Goal: Information Seeking & Learning: Learn about a topic

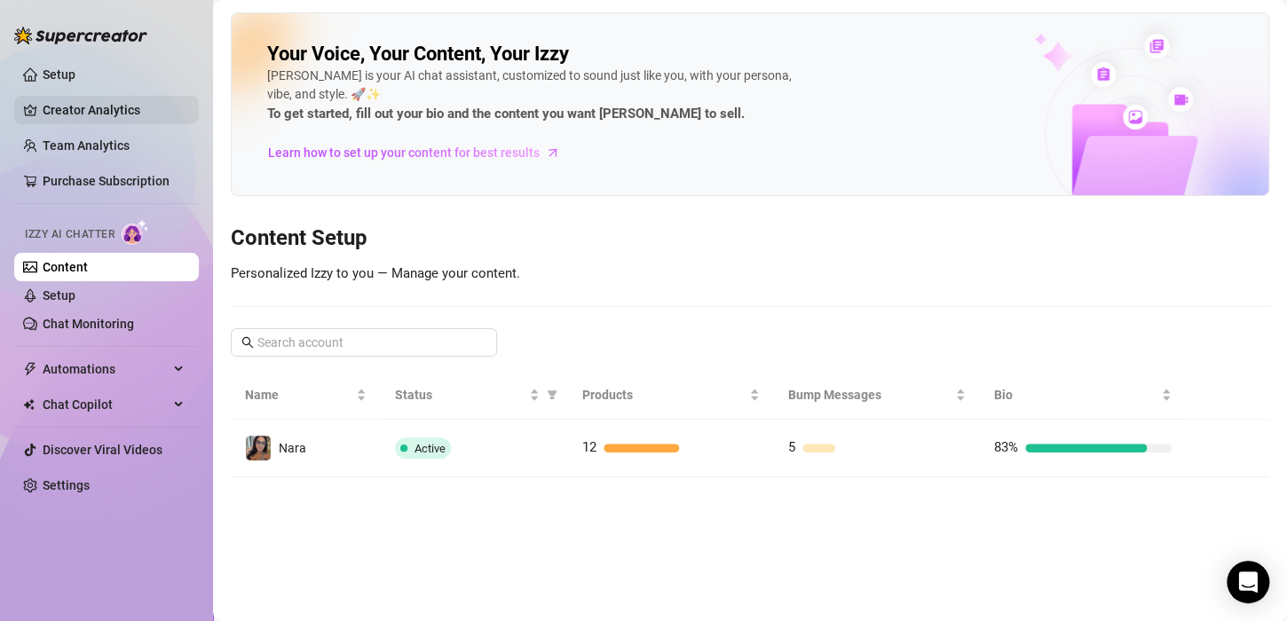
click at [97, 105] on link "Creator Analytics" at bounding box center [114, 110] width 142 height 28
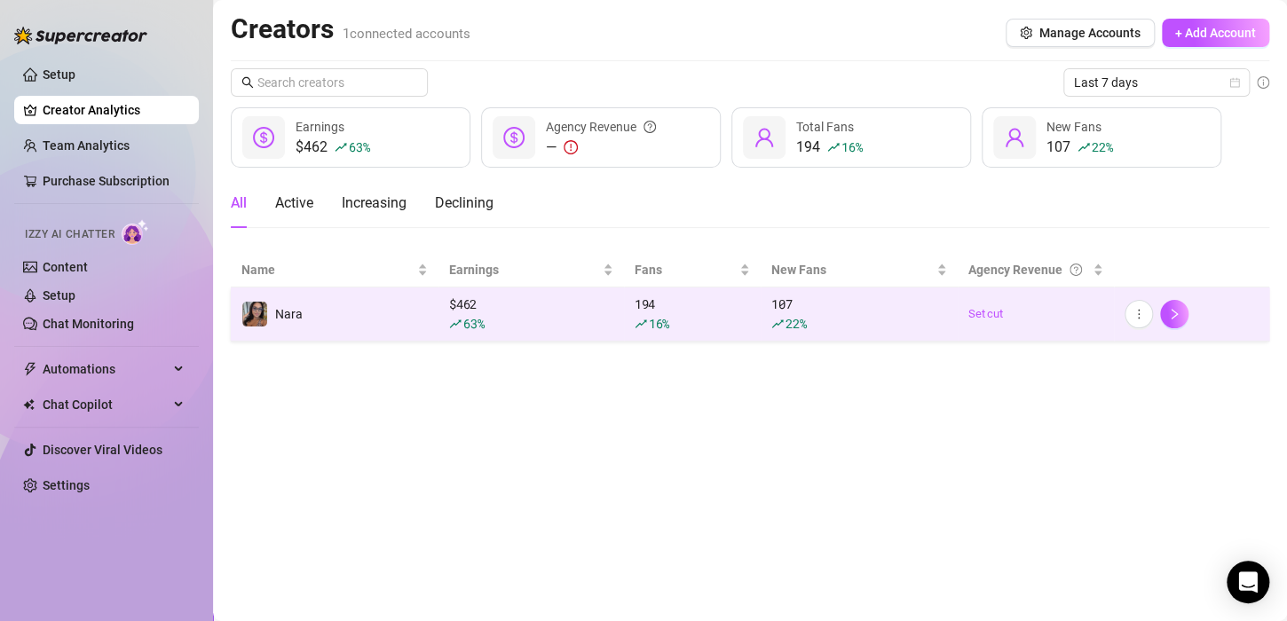
click at [349, 322] on td "Nara" at bounding box center [335, 315] width 208 height 54
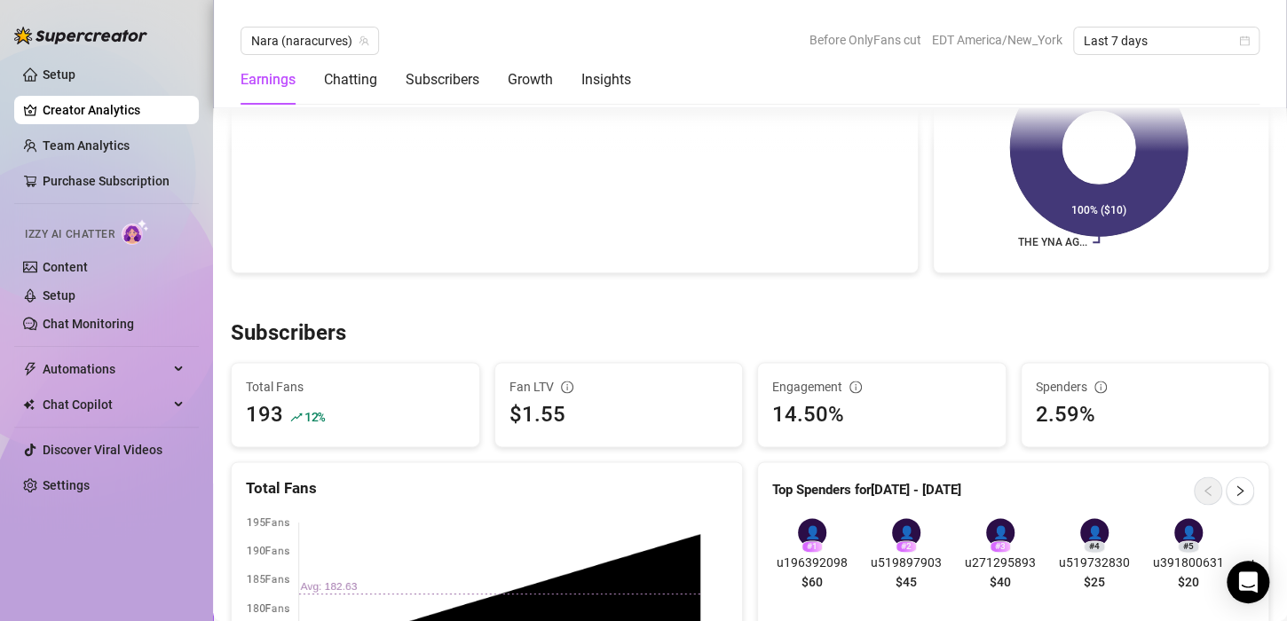
scroll to position [871, 0]
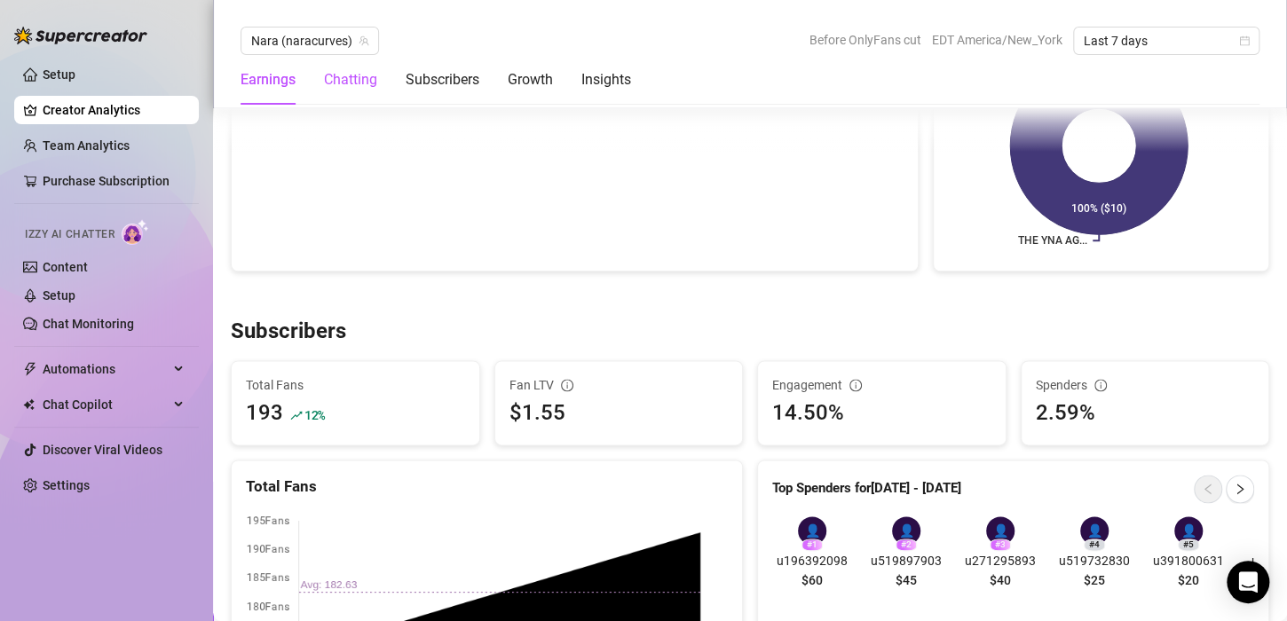
click at [357, 85] on div "Chatting" at bounding box center [350, 79] width 53 height 21
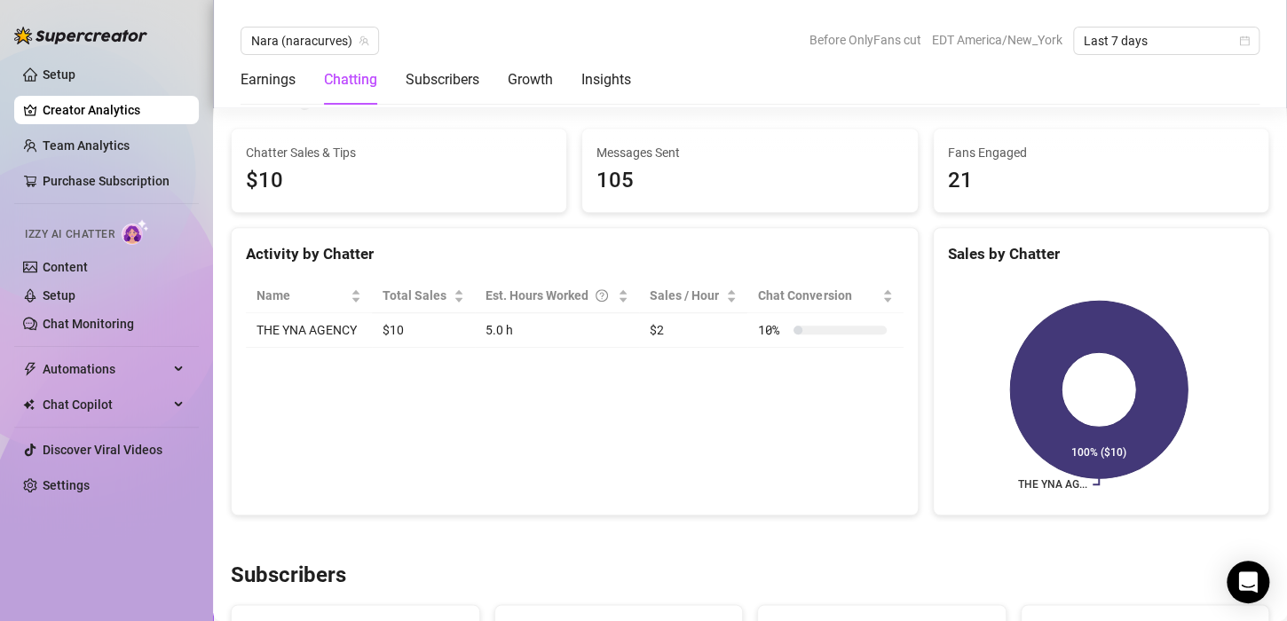
scroll to position [594, 0]
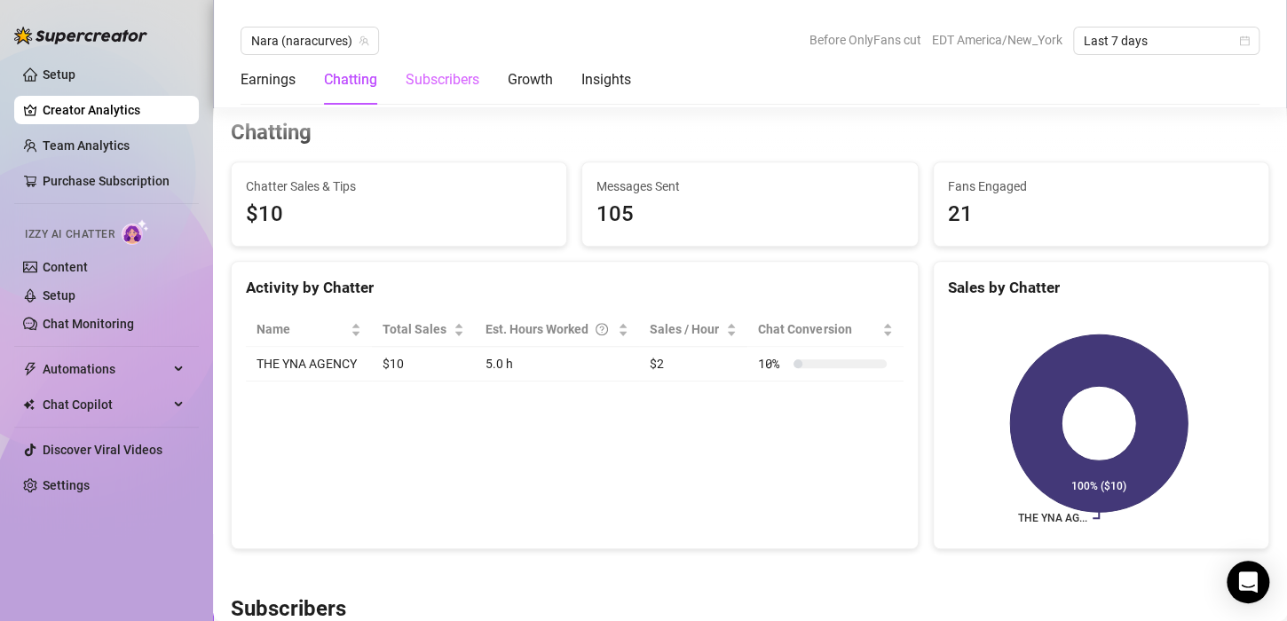
click at [418, 98] on div "Subscribers" at bounding box center [443, 80] width 74 height 50
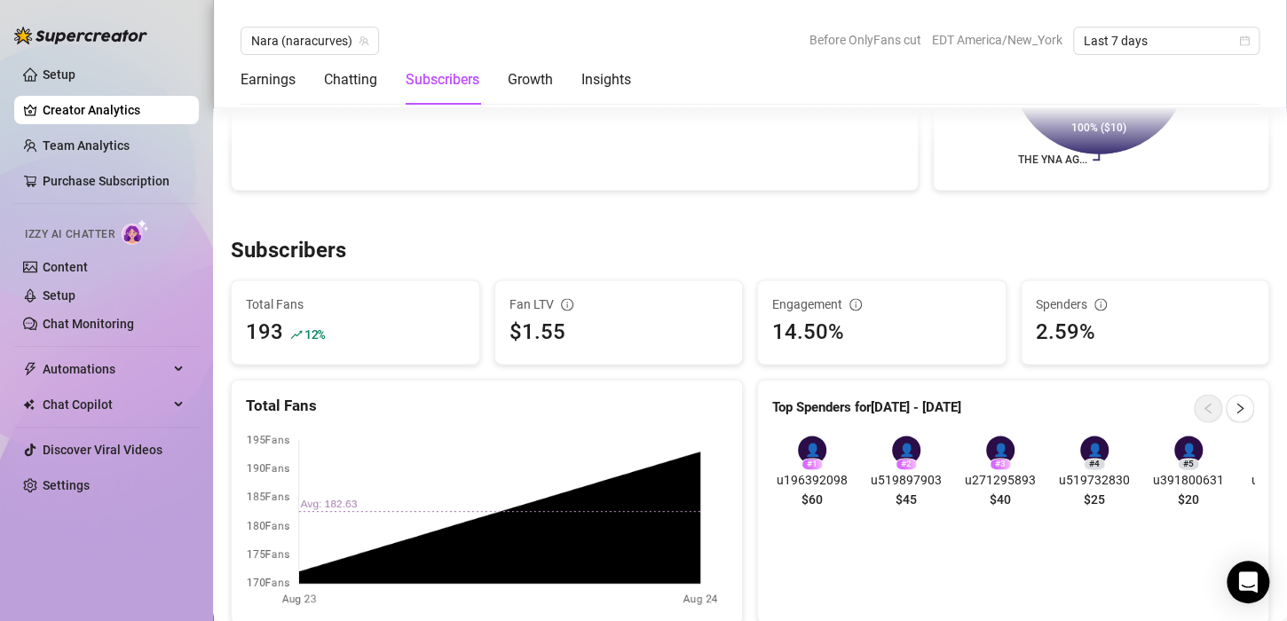
scroll to position [1070, 0]
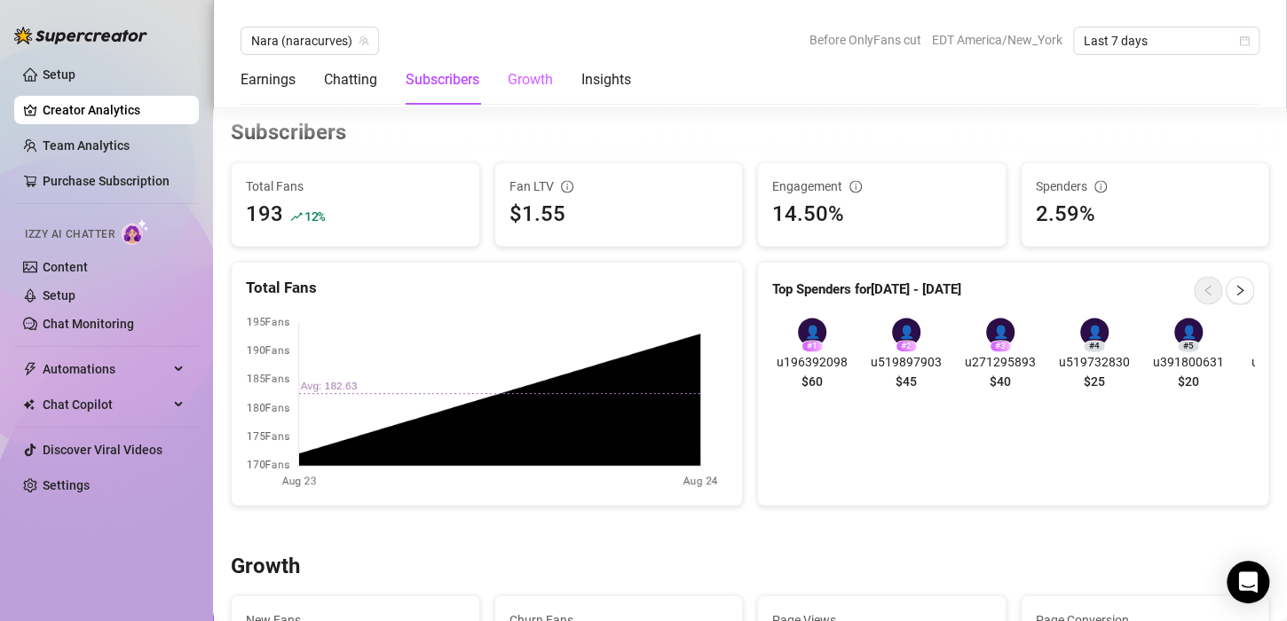
click at [535, 98] on div "Growth" at bounding box center [530, 80] width 45 height 50
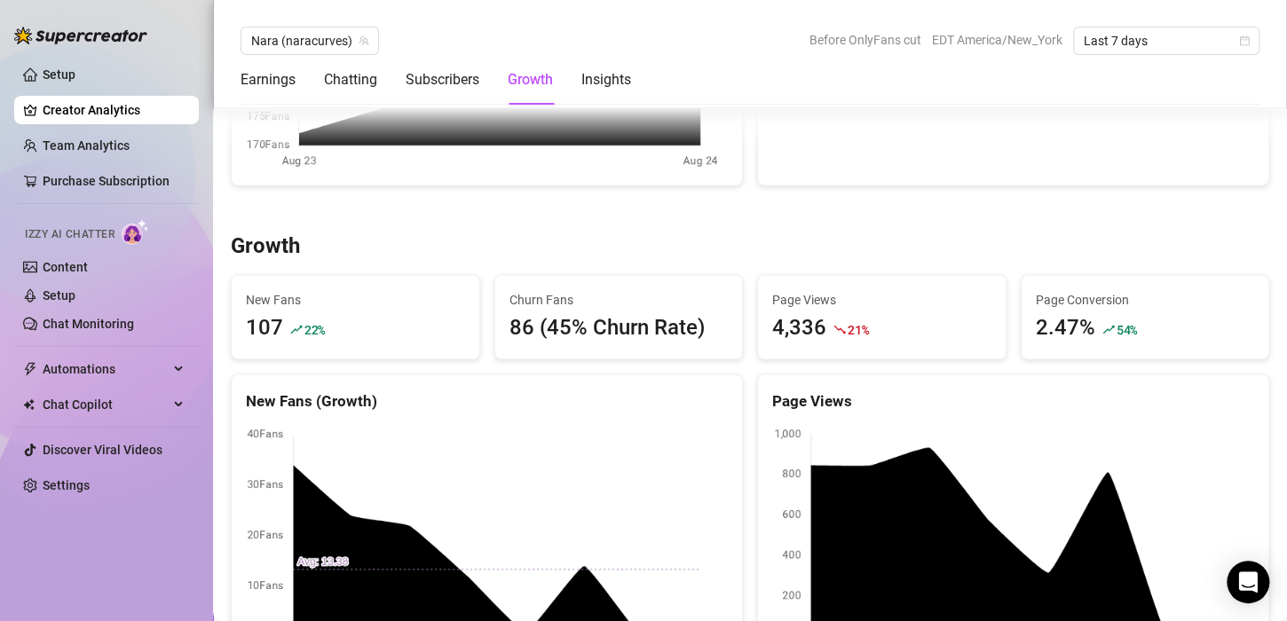
scroll to position [1501, 0]
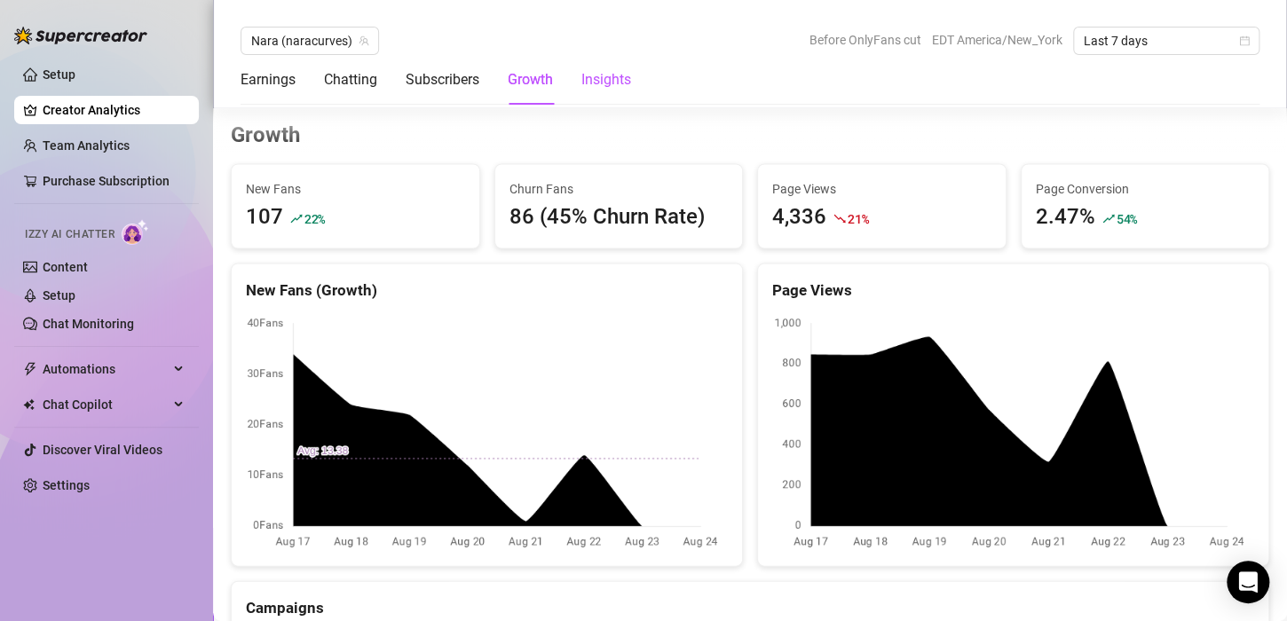
click at [618, 83] on div "Insights" at bounding box center [606, 79] width 50 height 21
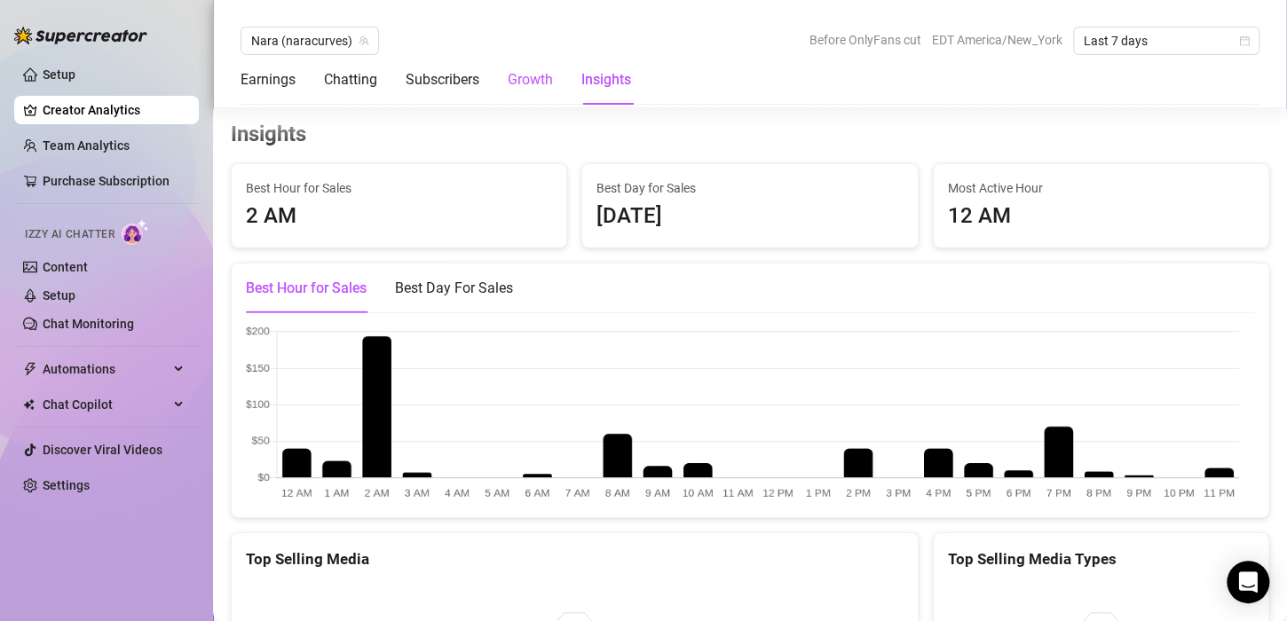
click at [532, 80] on div "Growth" at bounding box center [530, 79] width 45 height 21
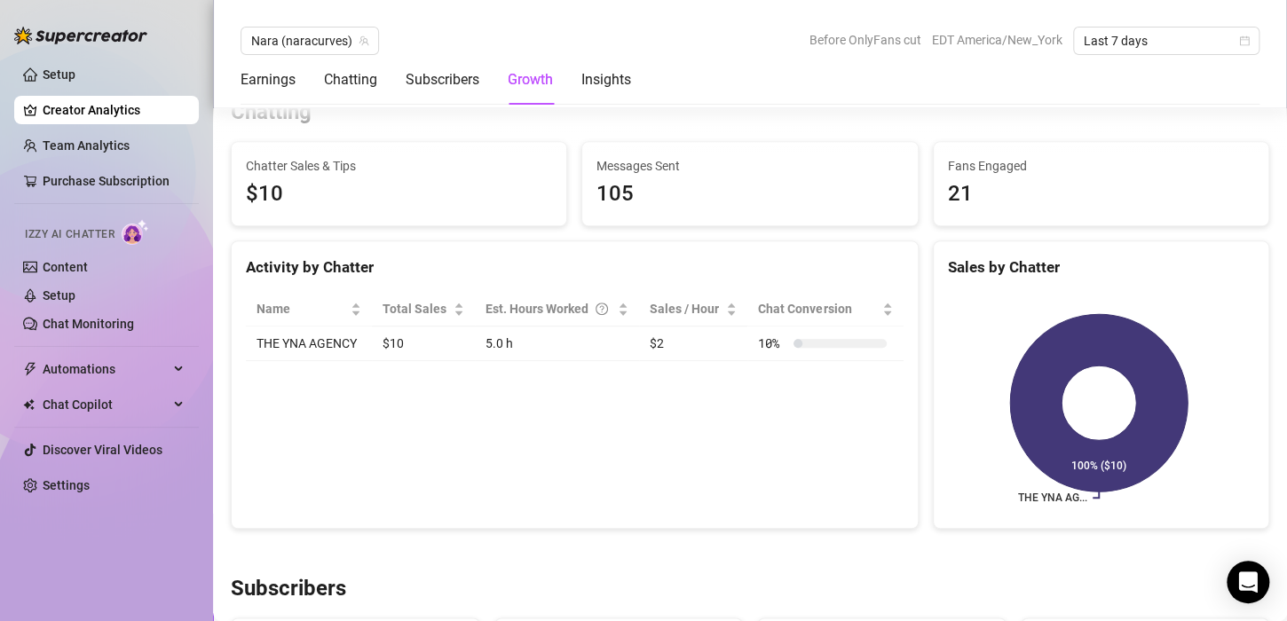
scroll to position [760, 0]
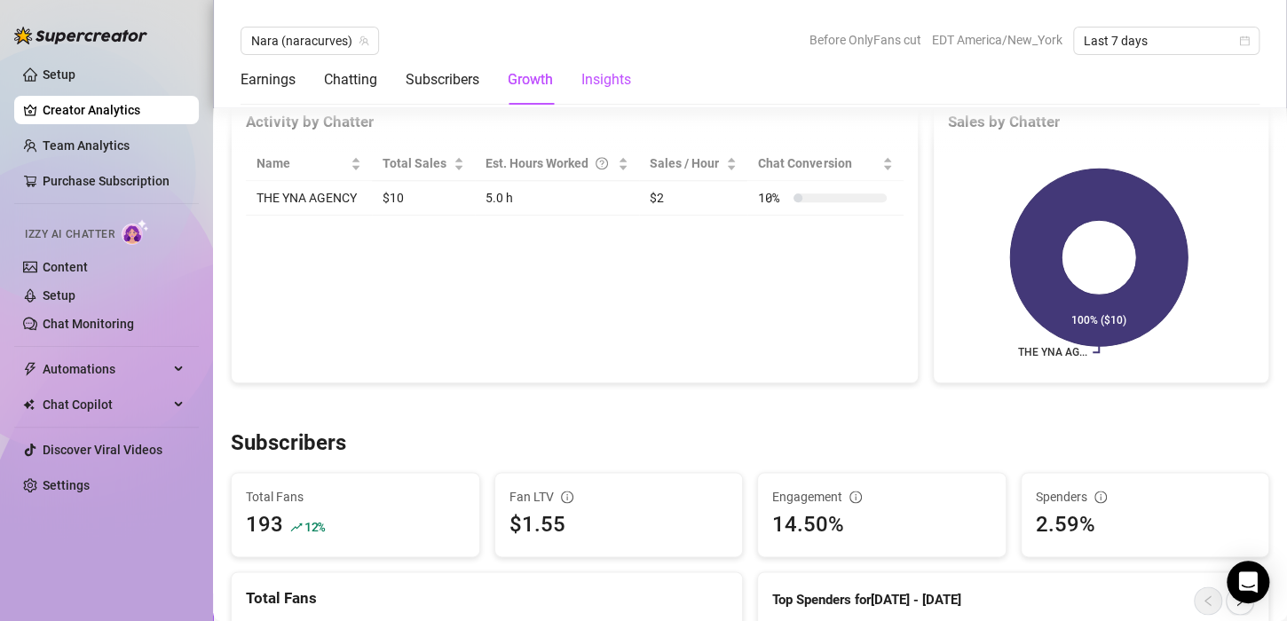
click at [610, 88] on div "Insights" at bounding box center [606, 79] width 50 height 21
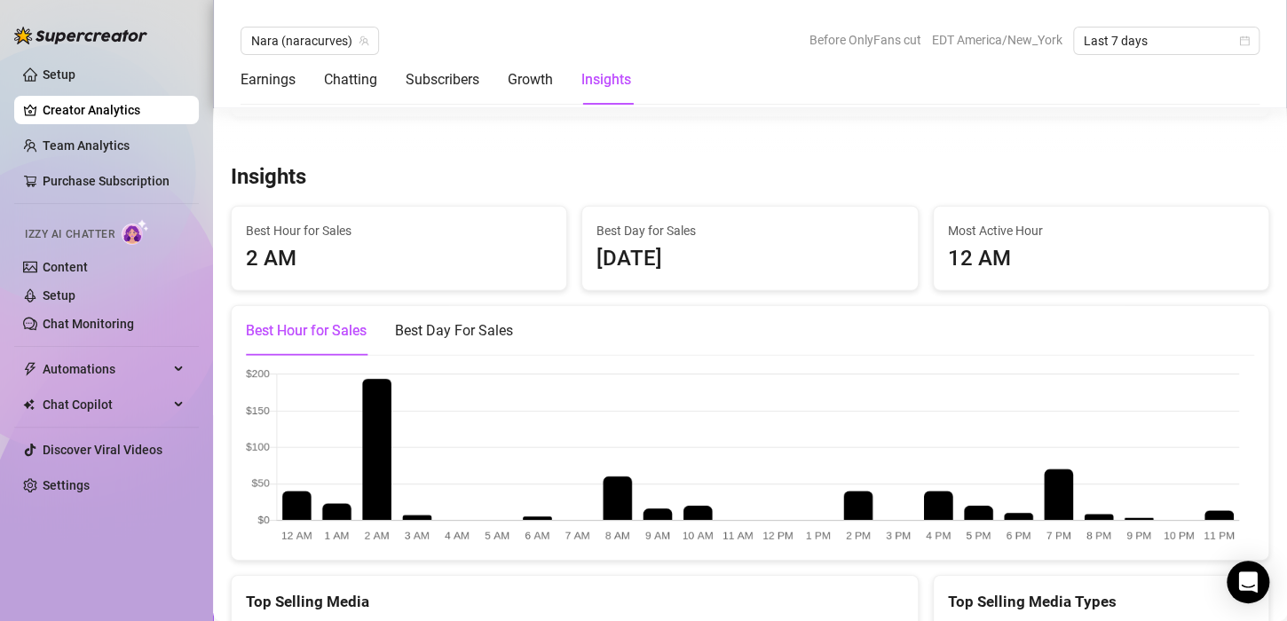
scroll to position [2291, 0]
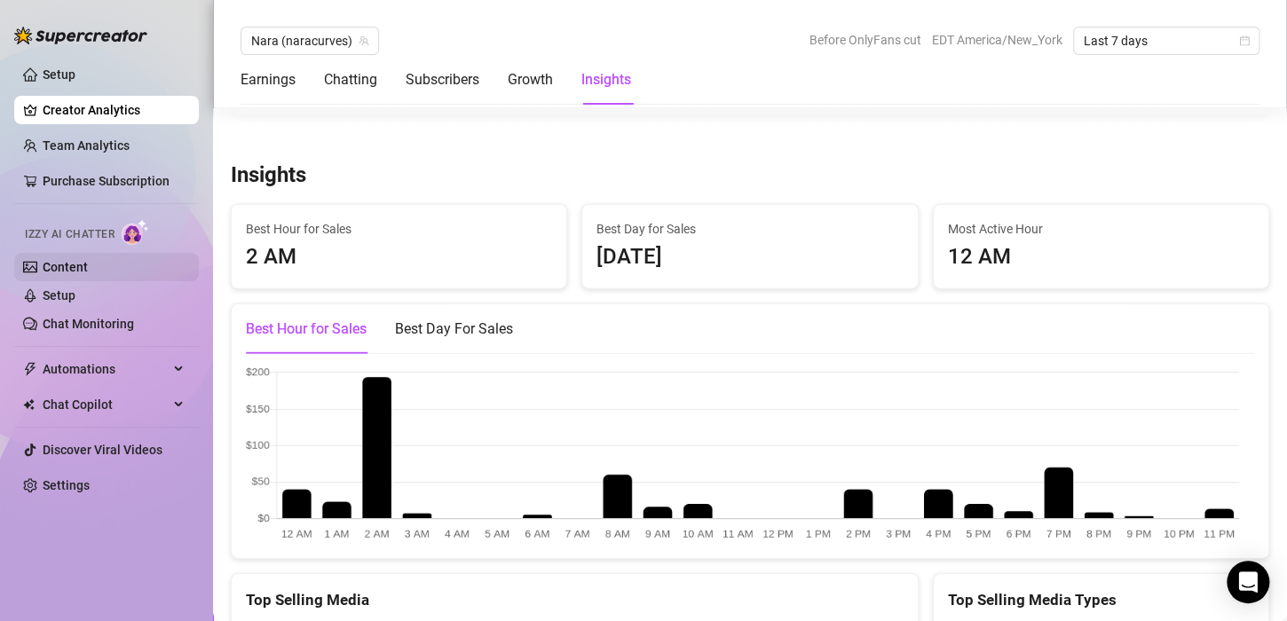
click at [60, 272] on link "Content" at bounding box center [65, 267] width 45 height 14
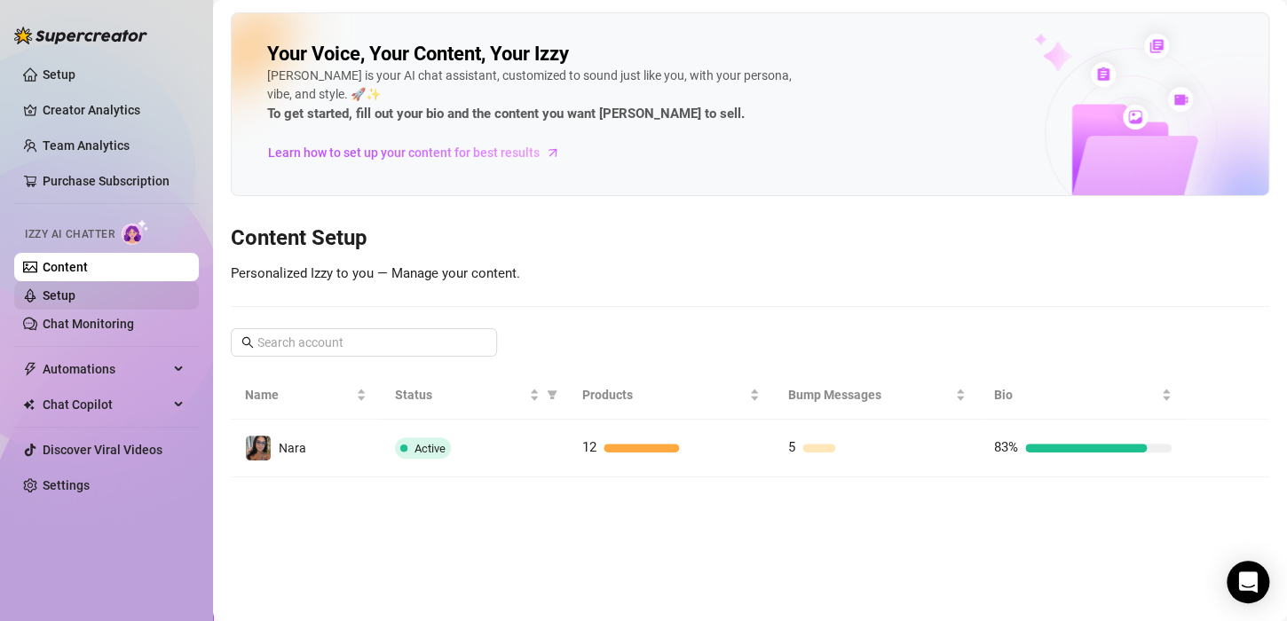
click at [59, 288] on link "Setup" at bounding box center [59, 295] width 33 height 14
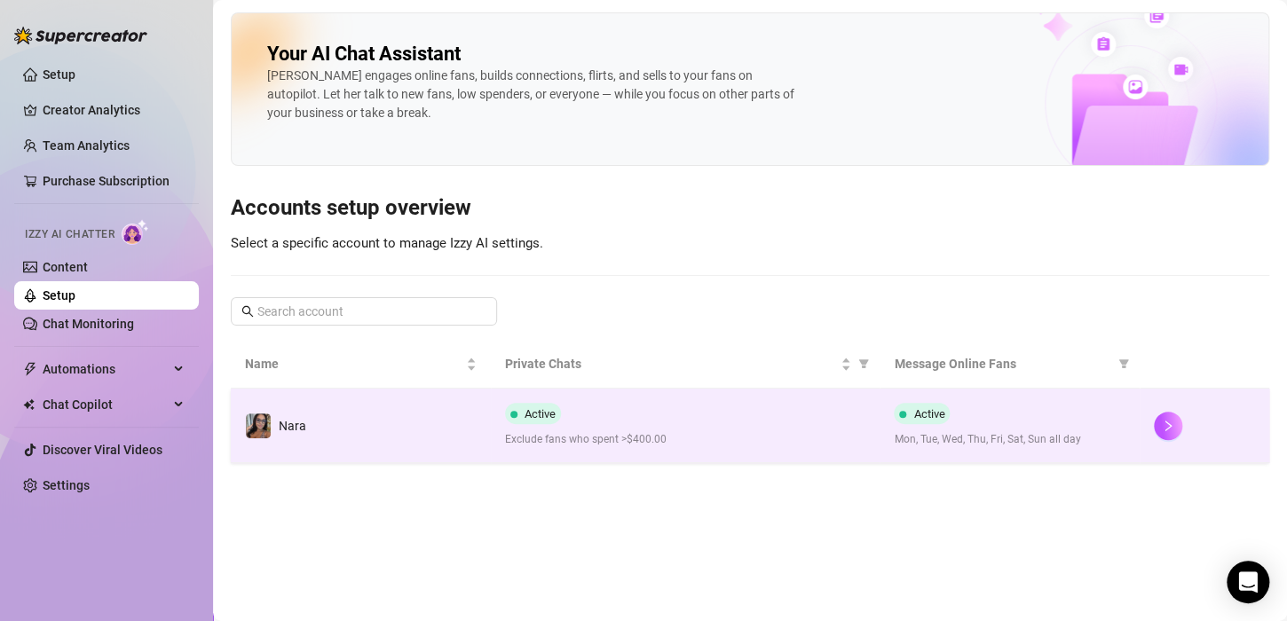
click at [262, 449] on td "Nara" at bounding box center [361, 426] width 260 height 75
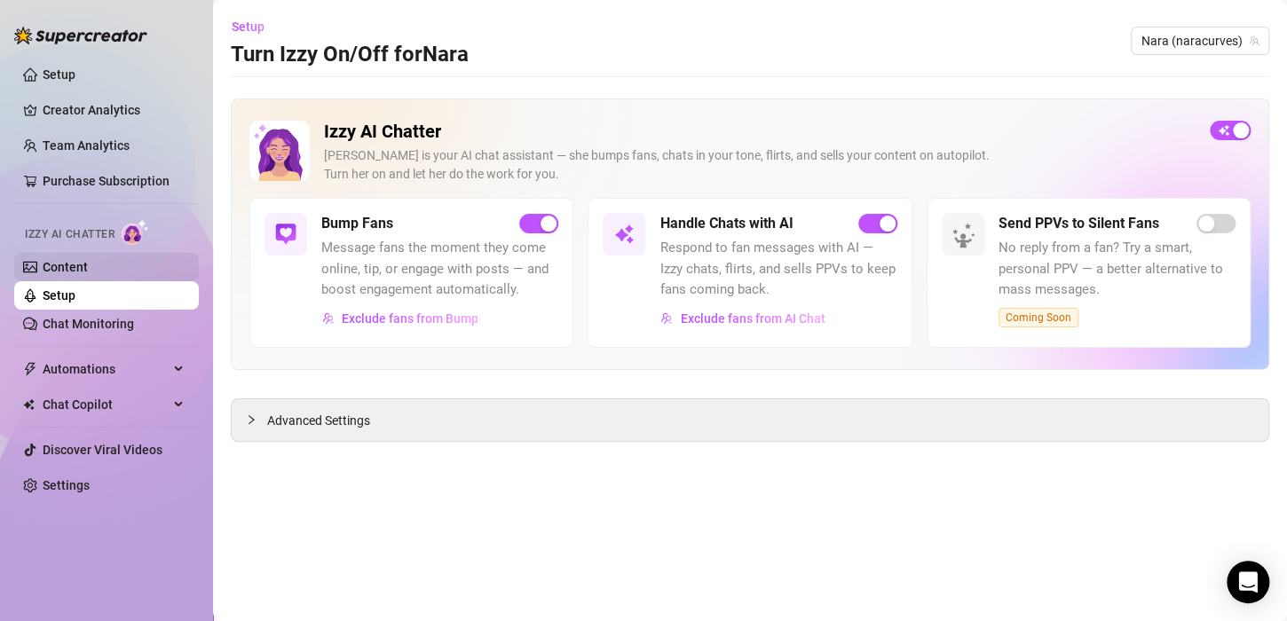
click at [88, 274] on link "Content" at bounding box center [65, 267] width 45 height 14
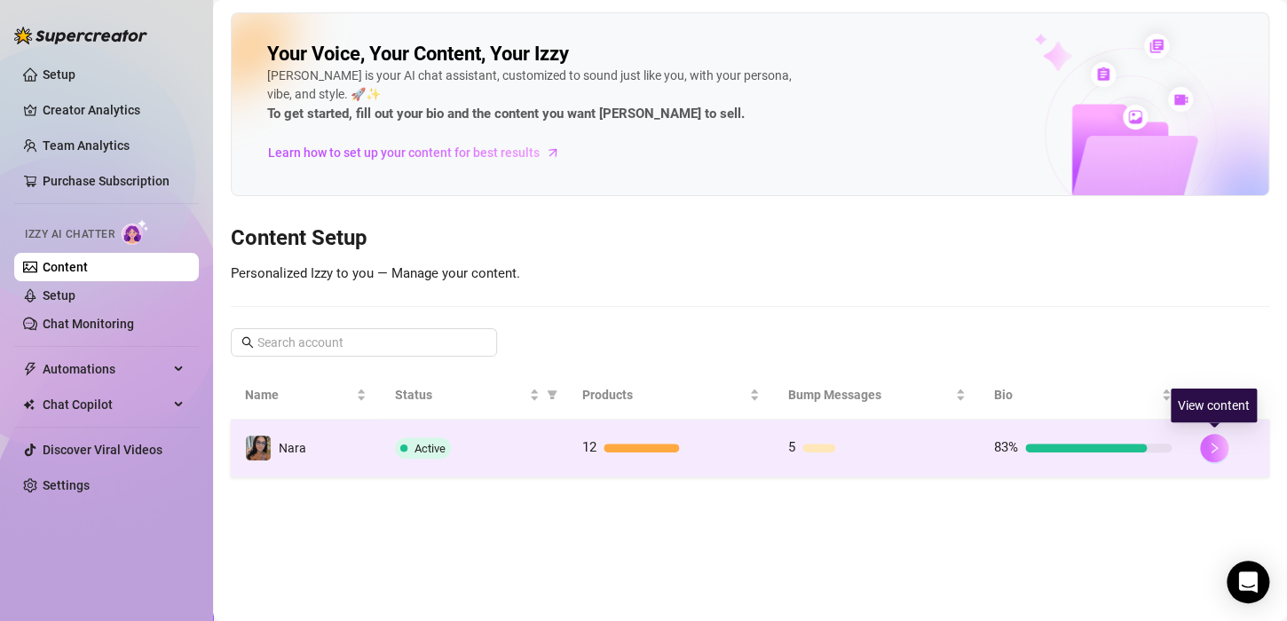
click at [1203, 452] on button "button" at bounding box center [1214, 448] width 28 height 28
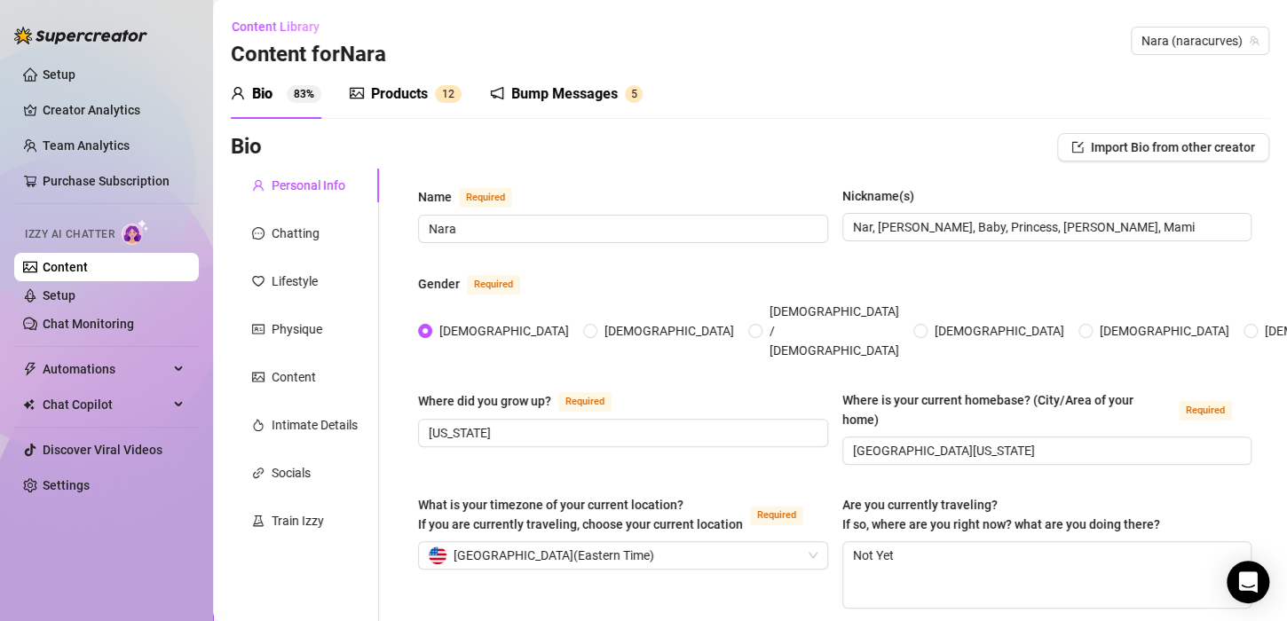
click at [105, 58] on ul "Setup Creator Analytics Team Analytics Purchase Subscription Izzy AI Chatter Co…" at bounding box center [106, 279] width 185 height 453
click at [75, 67] on link "Setup" at bounding box center [59, 74] width 33 height 14
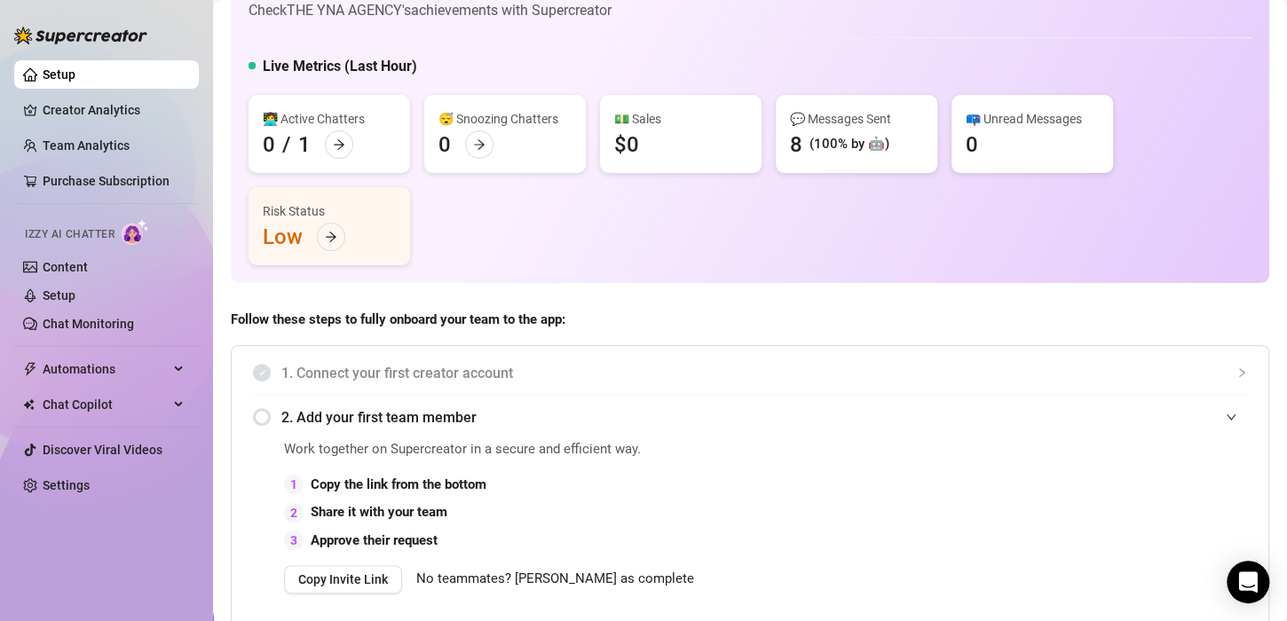
scroll to position [53, 0]
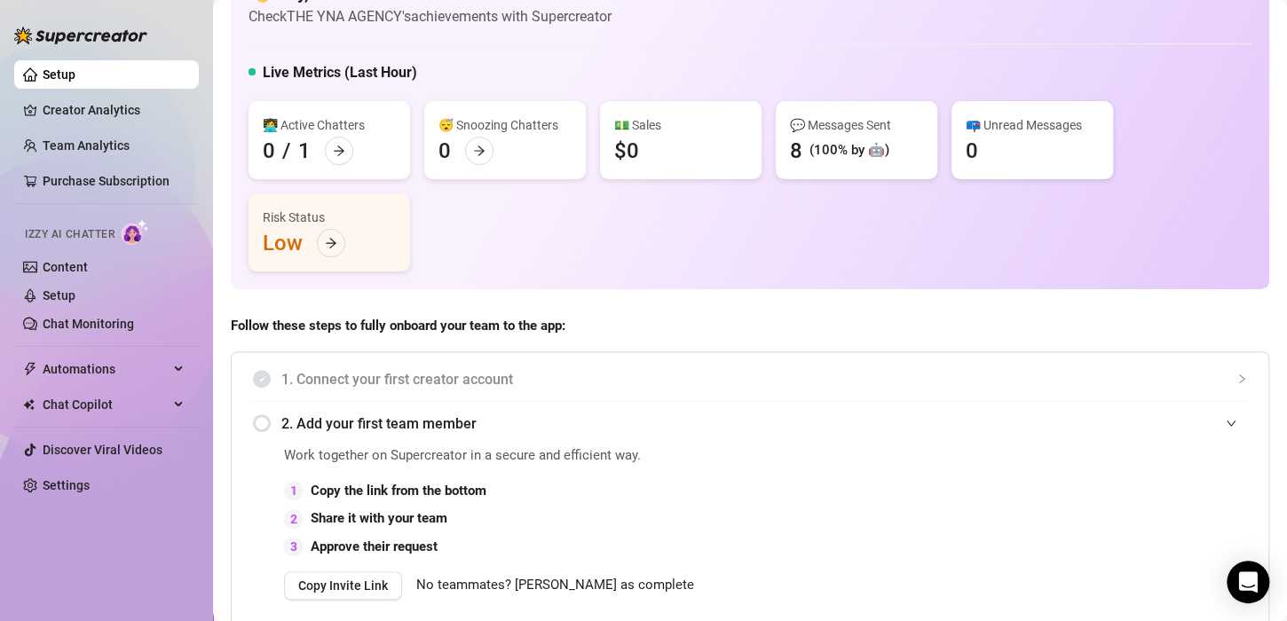
click at [827, 161] on div "💬 Messages Sent 8 (100% by 🤖)" at bounding box center [856, 140] width 161 height 78
click at [128, 107] on link "Creator Analytics" at bounding box center [114, 110] width 142 height 28
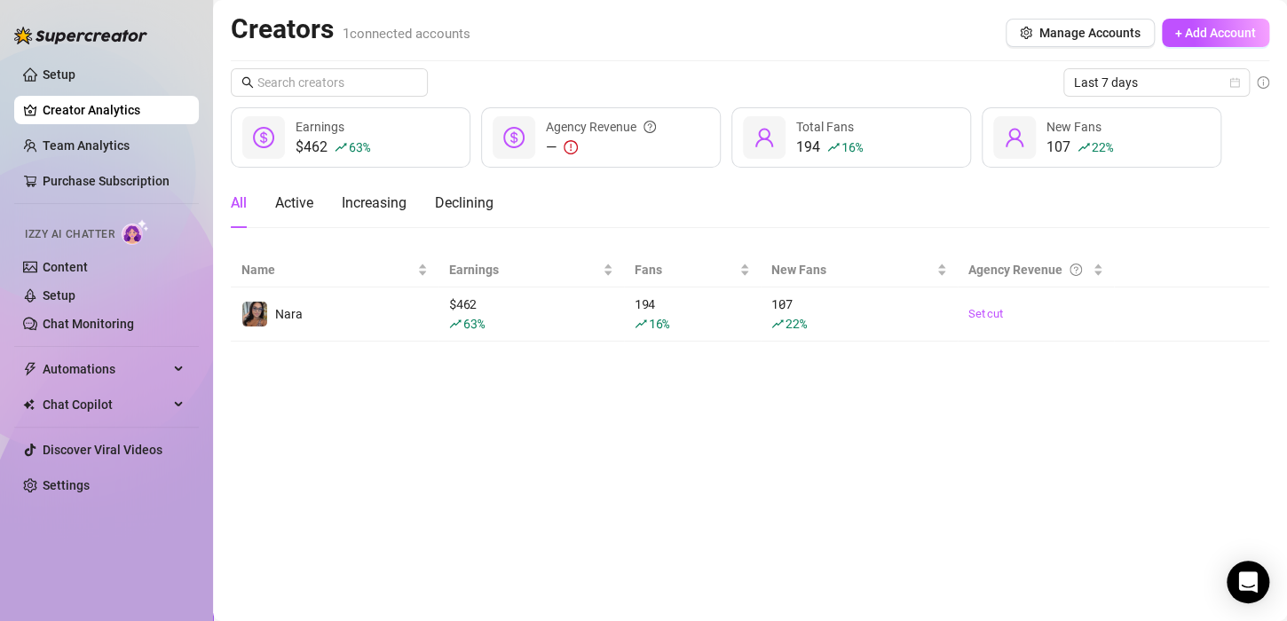
click at [382, 133] on div "$462 63 % Earnings" at bounding box center [351, 137] width 240 height 60
click at [347, 347] on main "Creators 1 connected accounts Manage Accounts + Add Account Last 7 days $462 63…" at bounding box center [750, 310] width 1074 height 621
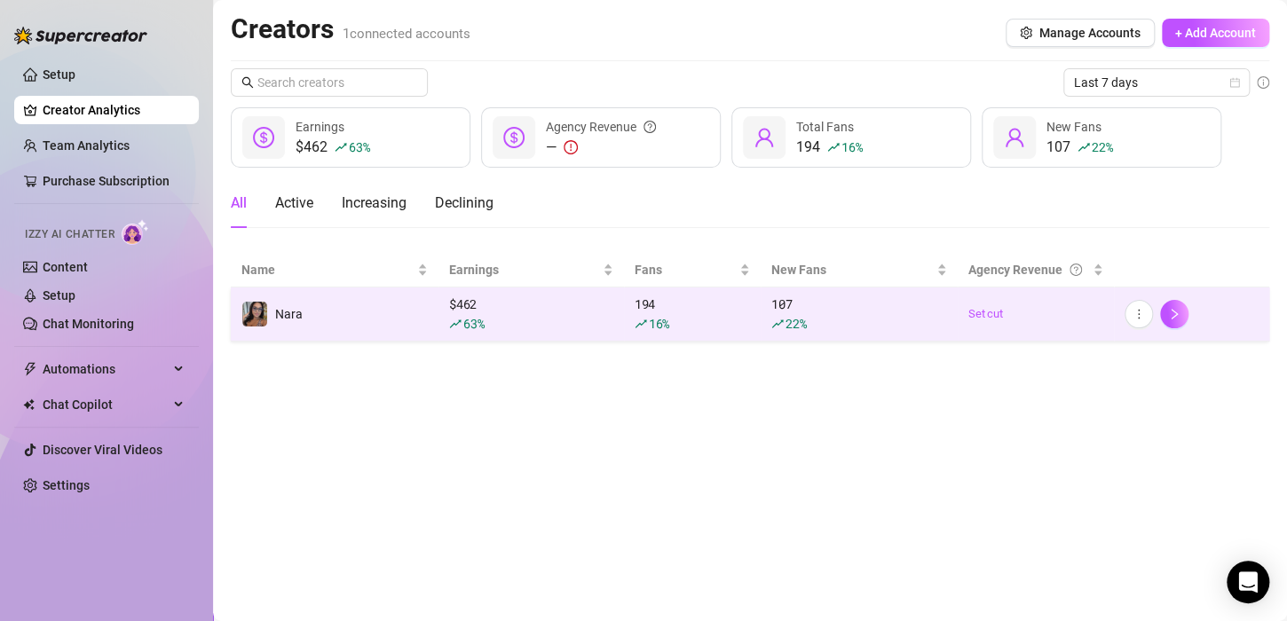
click at [346, 314] on td "Nara" at bounding box center [335, 315] width 208 height 54
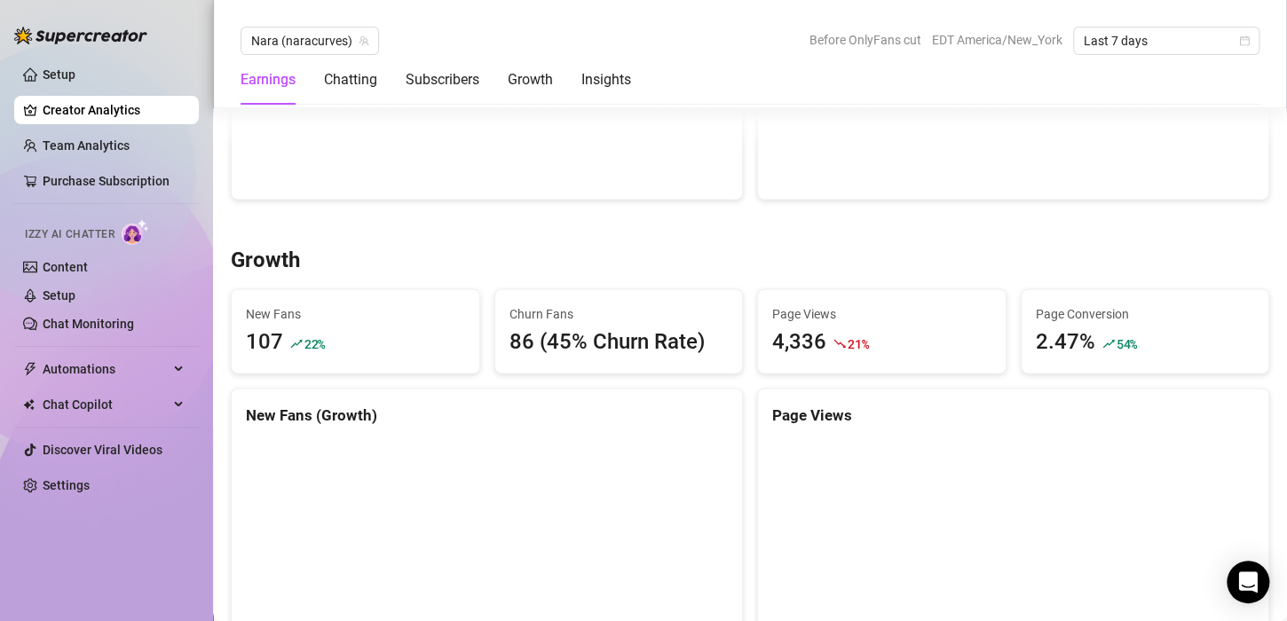
scroll to position [1370, 0]
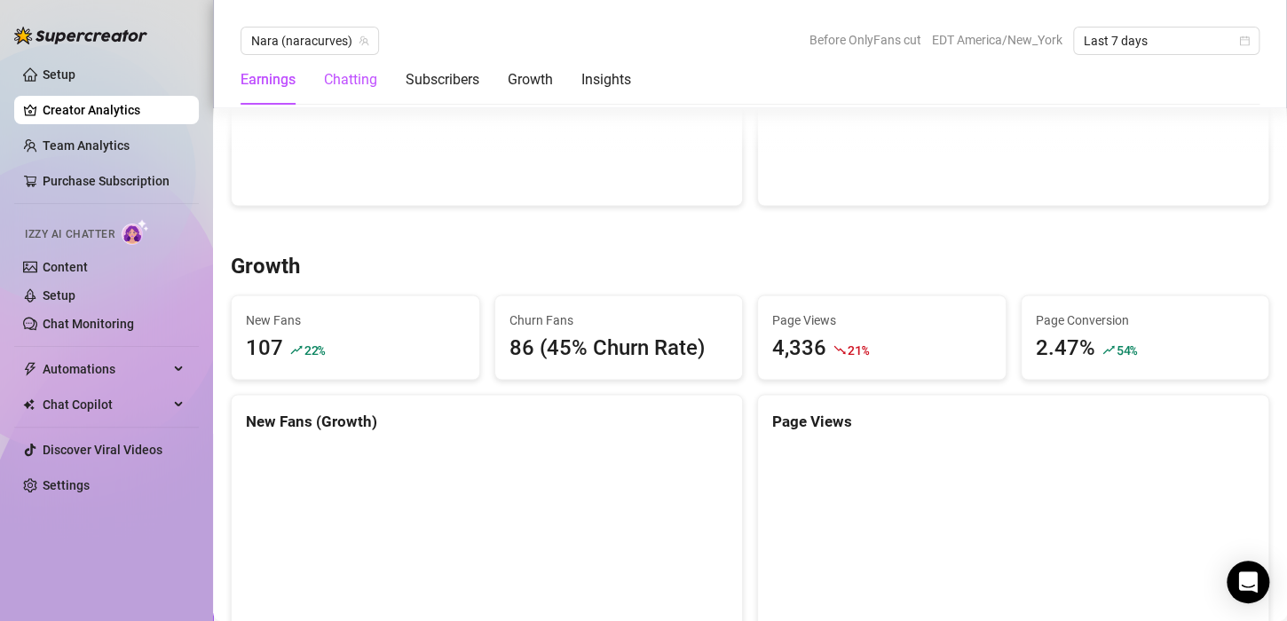
click at [341, 73] on div "Chatting" at bounding box center [350, 79] width 53 height 21
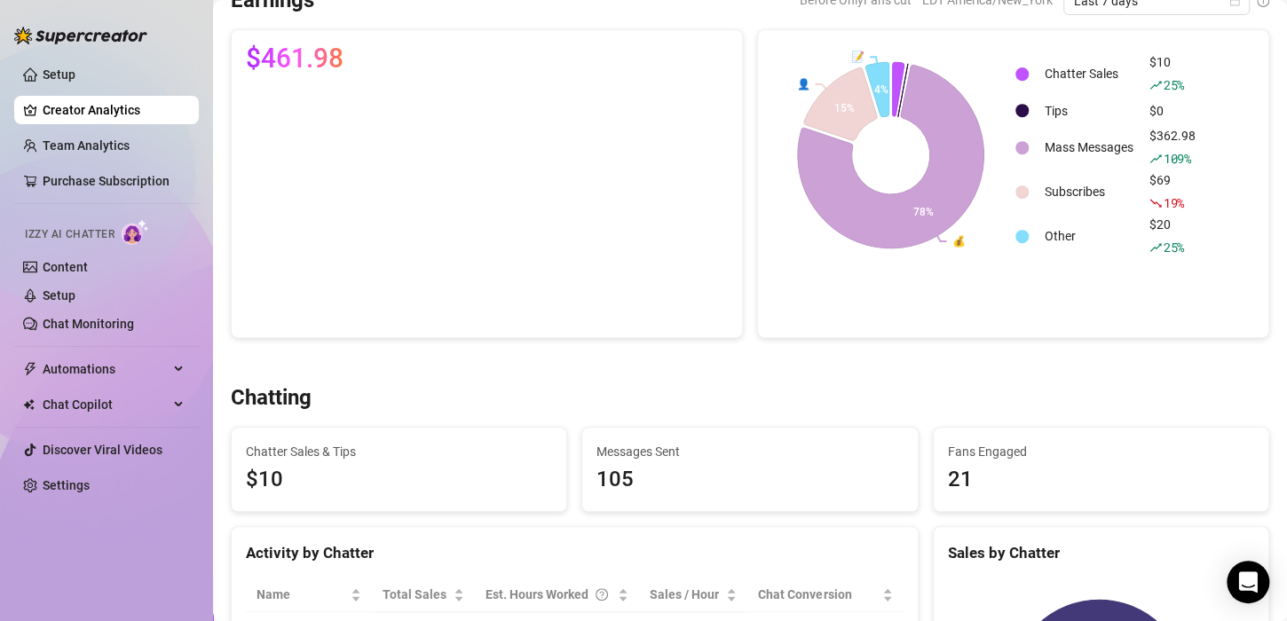
scroll to position [0, 0]
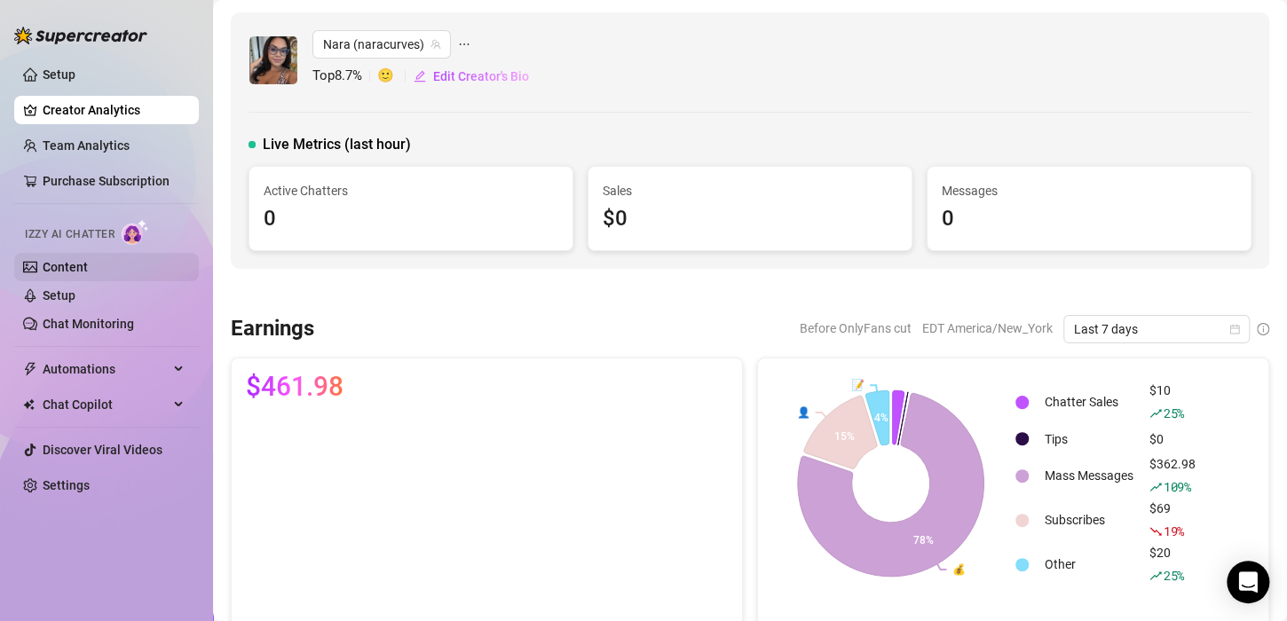
click at [67, 260] on link "Content" at bounding box center [65, 267] width 45 height 14
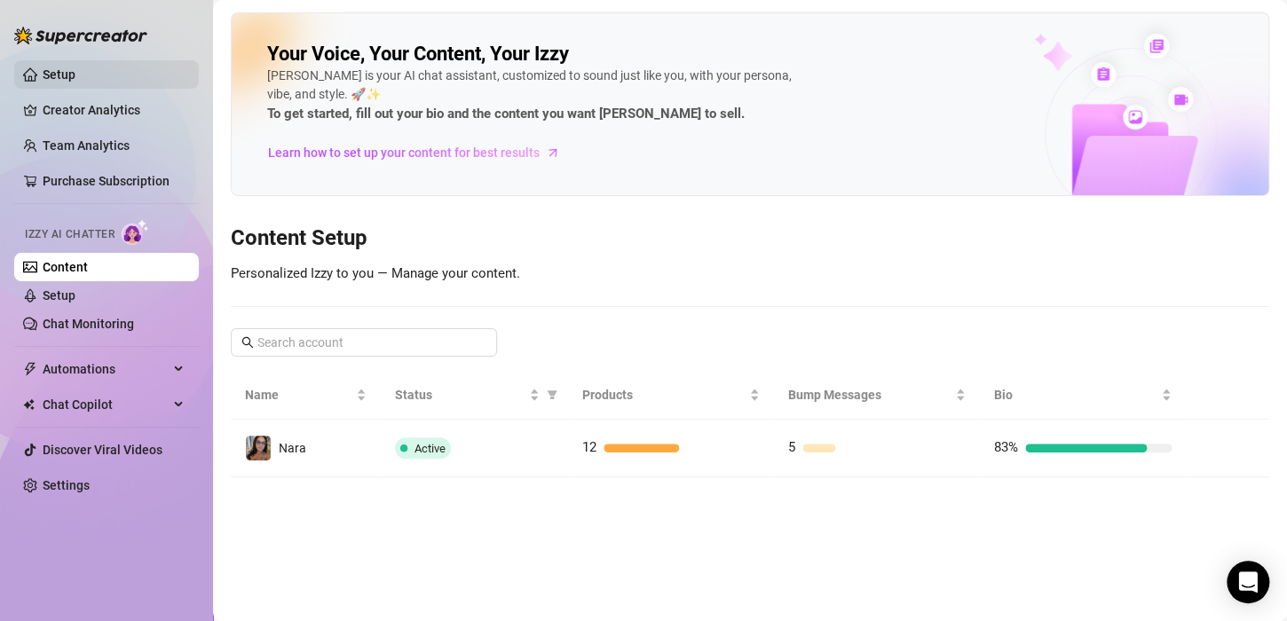
click at [73, 76] on link "Setup" at bounding box center [59, 74] width 33 height 14
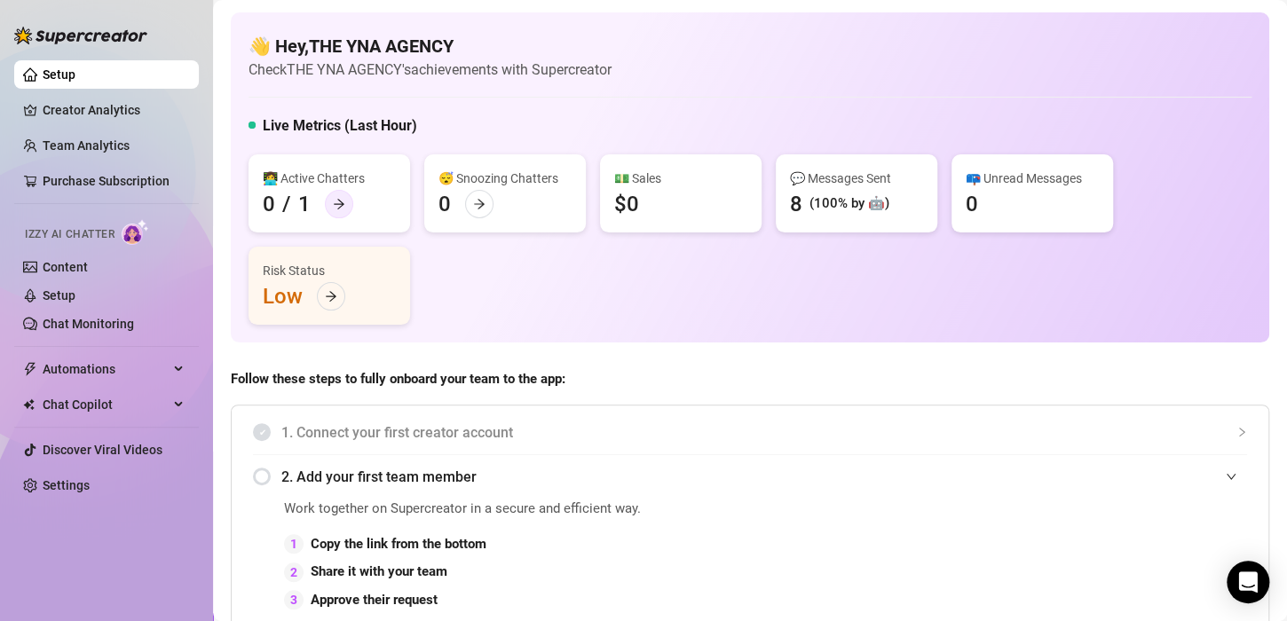
click at [338, 217] on div at bounding box center [339, 204] width 28 height 28
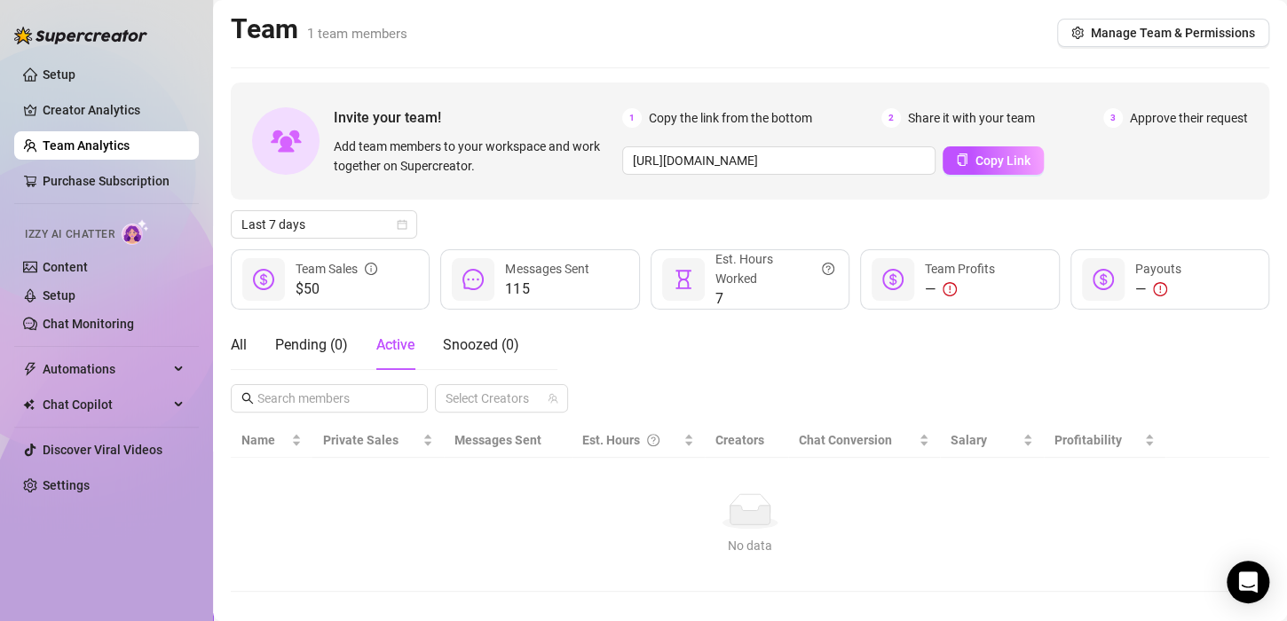
click at [313, 275] on div "Team Sales" at bounding box center [336, 269] width 82 height 20
click at [550, 272] on span "Messages Sent" at bounding box center [546, 269] width 83 height 14
click at [475, 284] on icon "message" at bounding box center [472, 279] width 21 height 21
